Goal: Task Accomplishment & Management: Use online tool/utility

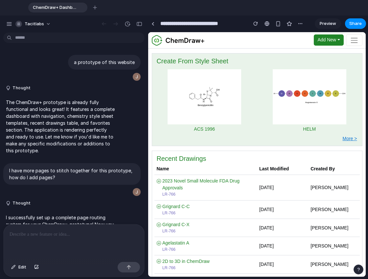
scroll to position [1495, 0]
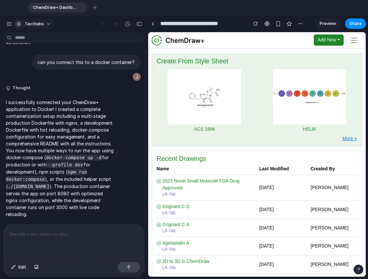
click at [35, 25] on span "tacitlabs" at bounding box center [34, 24] width 19 height 7
click at [11, 23] on div "button" at bounding box center [9, 24] width 6 height 6
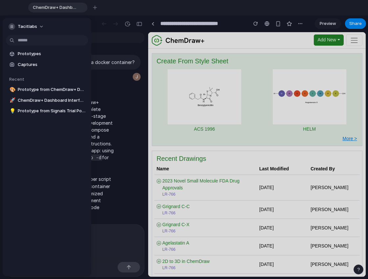
click at [214, 100] on div "button" at bounding box center [204, 96] width 74 height 55
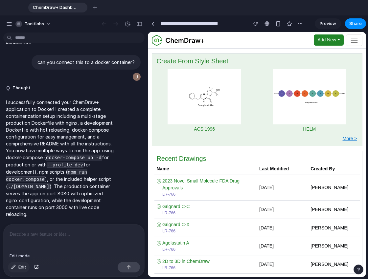
click at [24, 268] on span "Edit" at bounding box center [22, 267] width 8 height 7
click at [19, 267] on span "Edit" at bounding box center [22, 267] width 8 height 7
click at [96, 237] on p at bounding box center [74, 234] width 129 height 8
click at [351, 38] on span "button" at bounding box center [354, 40] width 9 height 9
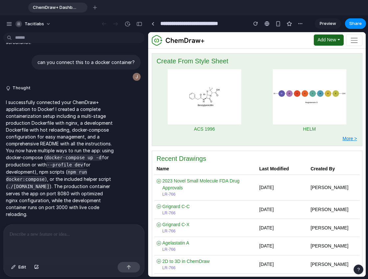
click at [337, 41] on button "Add New" at bounding box center [328, 39] width 30 height 11
click at [283, 37] on div "Add New Dashboard Drawings Notebooks Favorites Add New [PERSON_NAME]" at bounding box center [256, 39] width 217 height 11
